Goal: Information Seeking & Learning: Learn about a topic

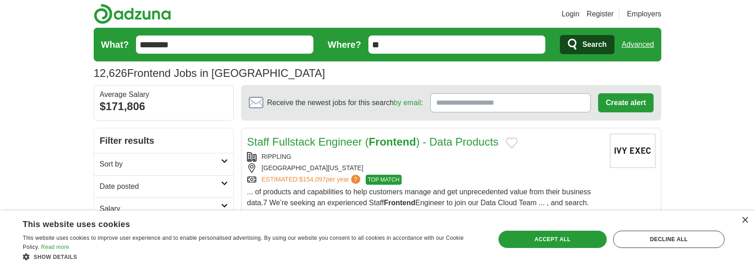
click at [748, 221] on div "× This website uses cookies This website uses cookies to improve user experienc…" at bounding box center [377, 239] width 755 height 57
click at [747, 218] on div "×" at bounding box center [745, 220] width 7 height 7
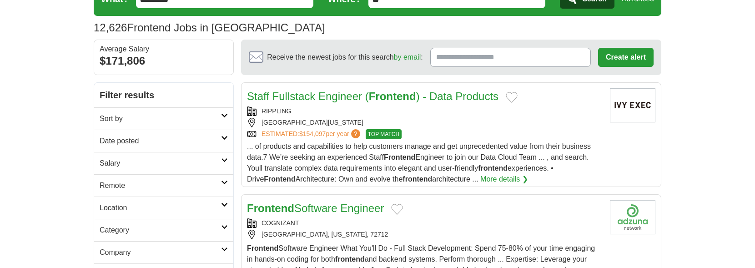
scroll to position [91, 0]
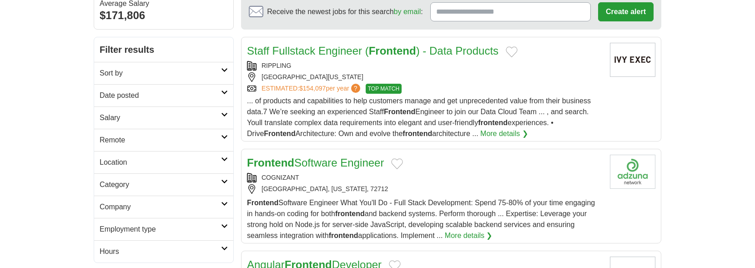
click at [332, 162] on link "Frontend Software Engineer" at bounding box center [315, 163] width 137 height 12
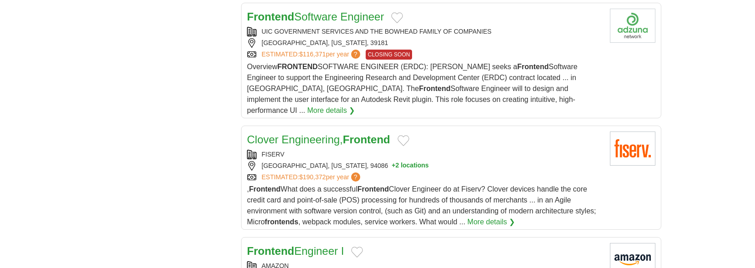
scroll to position [591, 0]
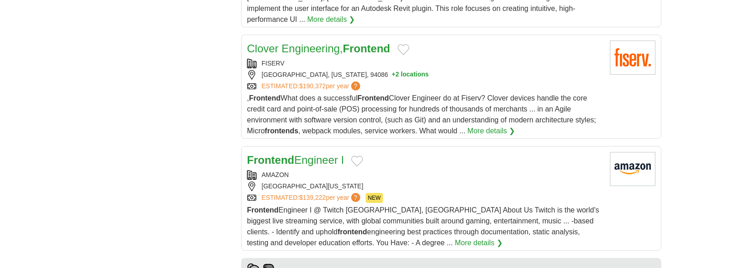
click at [288, 154] on strong "Frontend" at bounding box center [270, 160] width 47 height 12
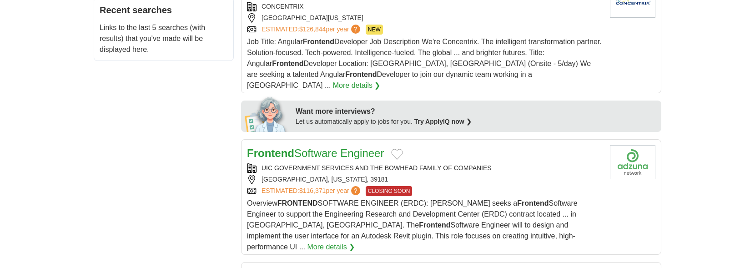
scroll to position [227, 0]
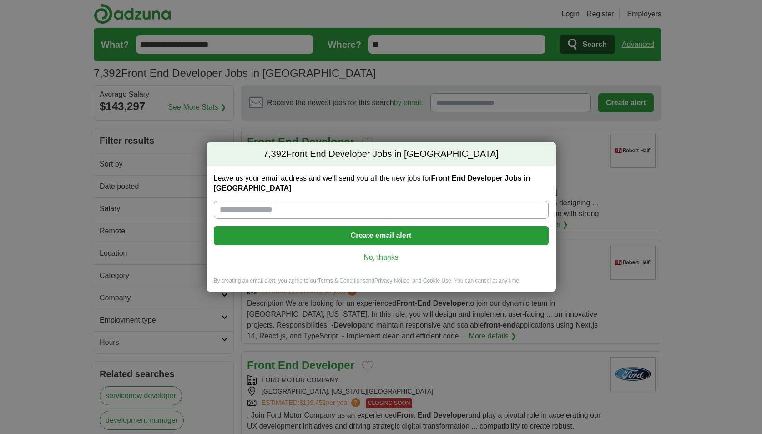
click at [367, 252] on link "No, thanks" at bounding box center [381, 257] width 320 height 10
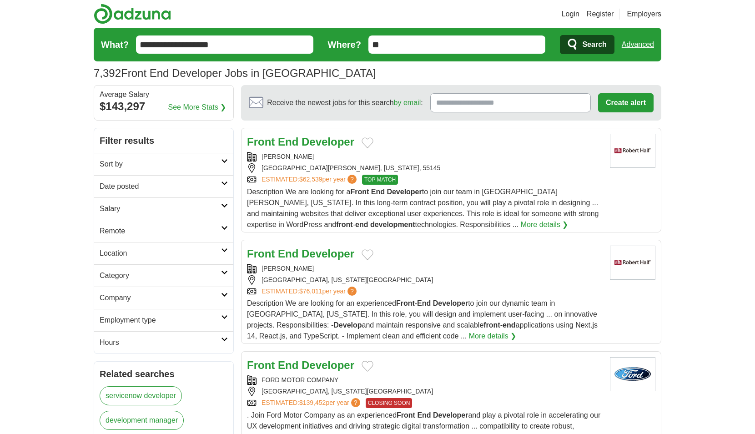
click at [367, 248] on div "Front End Developer" at bounding box center [425, 254] width 356 height 16
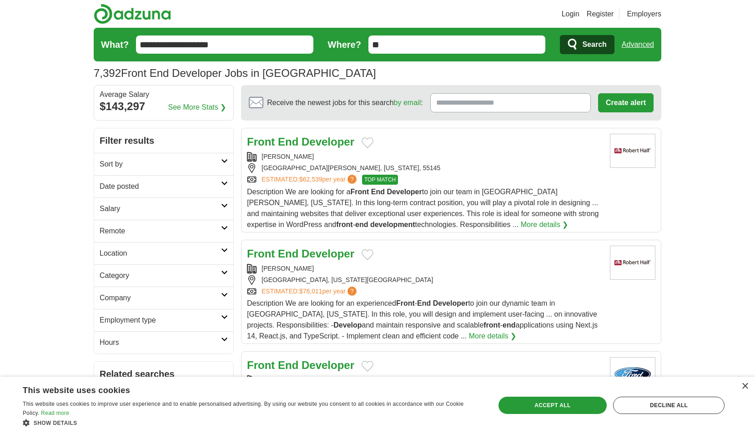
click at [303, 139] on strong "Developer" at bounding box center [328, 142] width 53 height 12
click at [268, 143] on strong "Front" at bounding box center [261, 142] width 28 height 12
click at [319, 141] on strong "Developer" at bounding box center [328, 142] width 53 height 12
click at [306, 140] on strong "Developer" at bounding box center [328, 142] width 53 height 12
